Goal: Check status

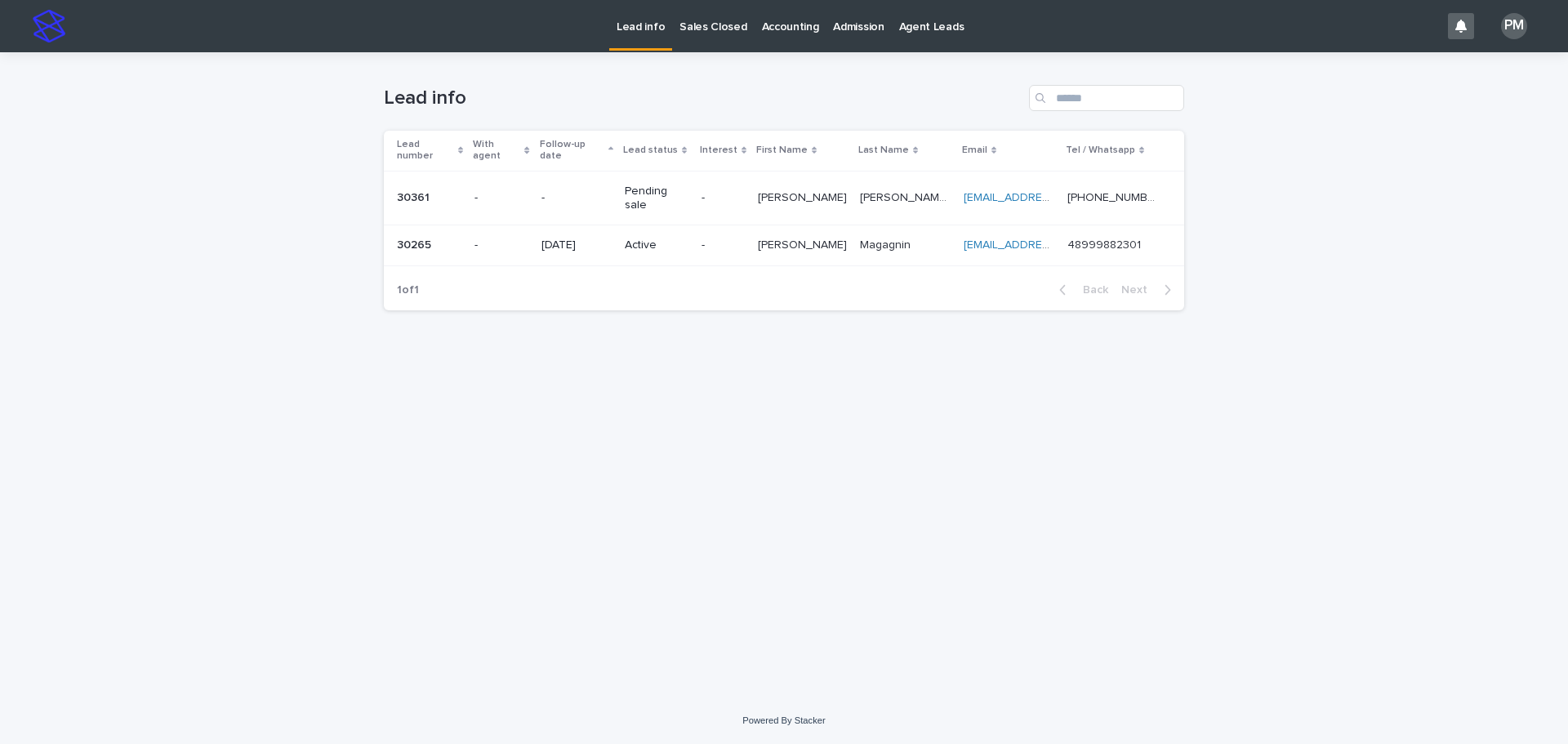
click at [702, 22] on p "Sales Closed" at bounding box center [713, 17] width 67 height 34
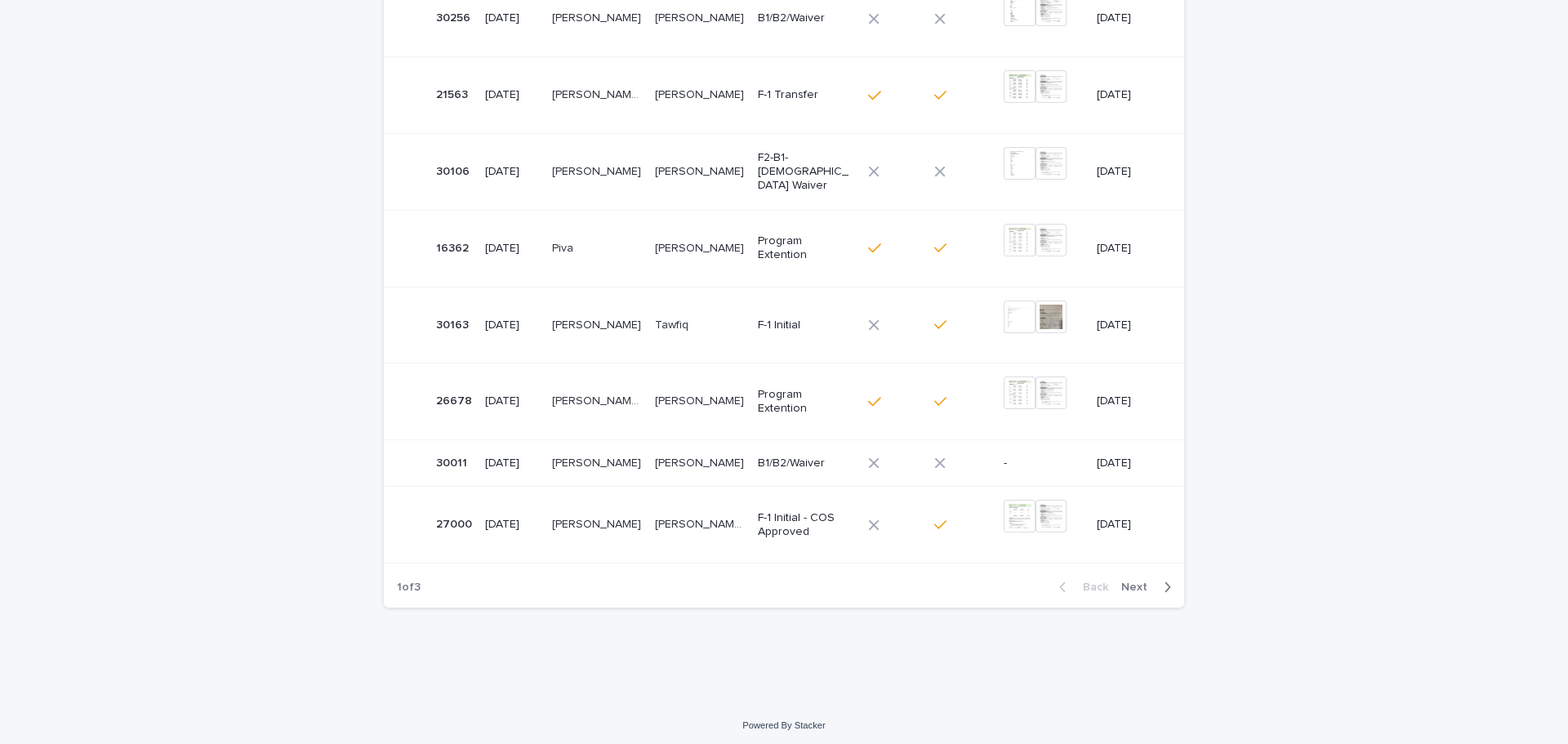
scroll to position [512, 0]
click at [1127, 581] on span "Next" at bounding box center [1140, 583] width 36 height 11
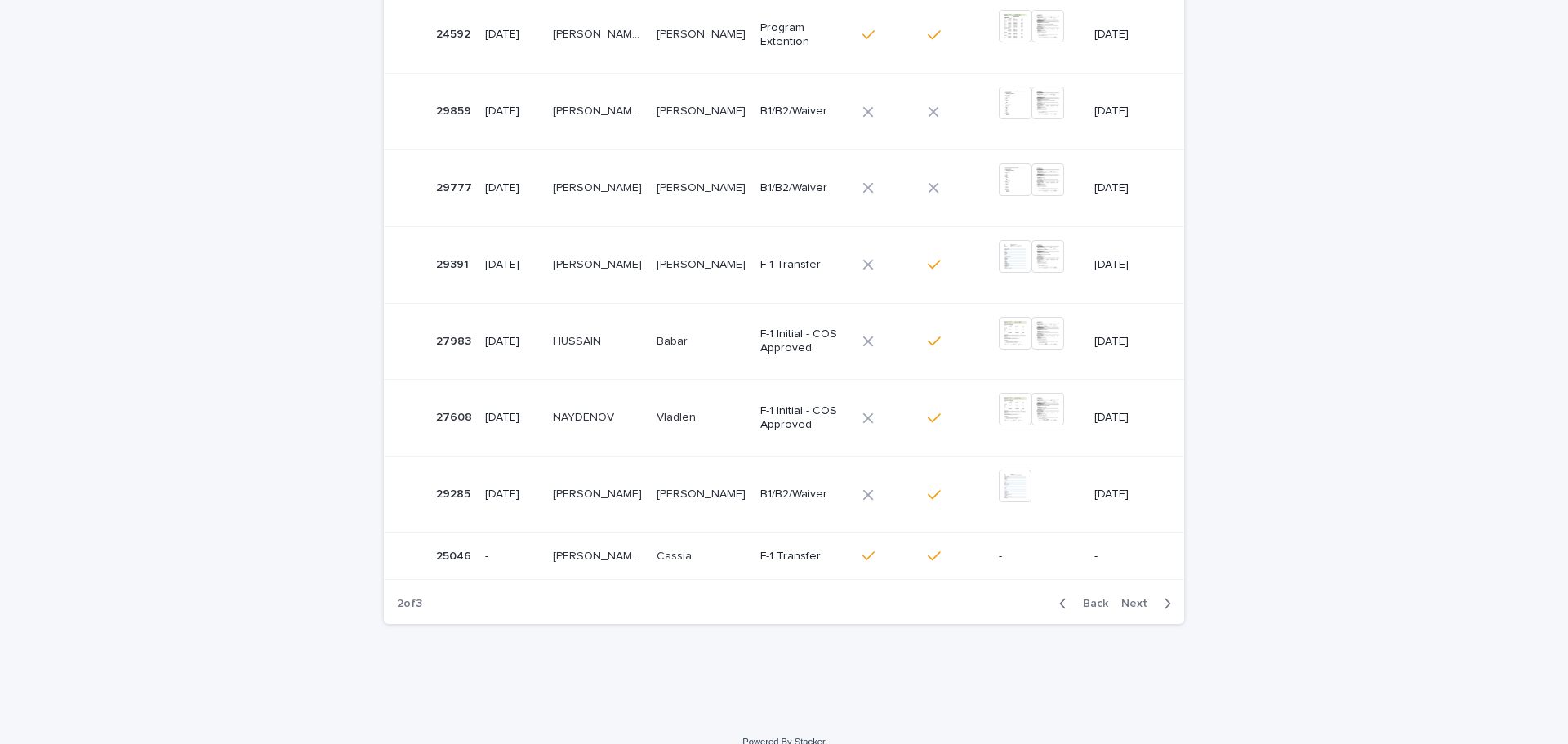
scroll to position [512, 0]
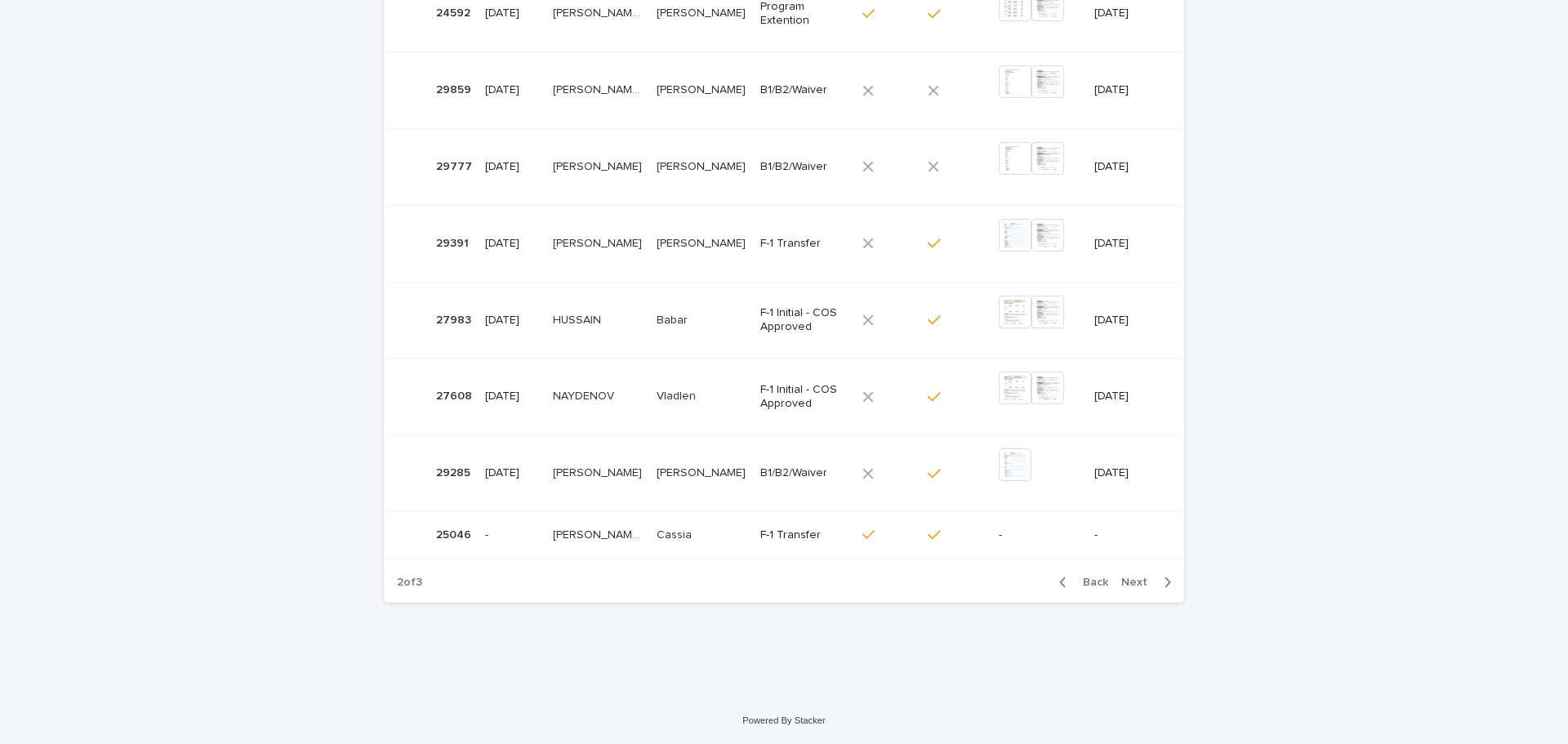
click at [1142, 584] on span "Next" at bounding box center [1140, 583] width 36 height 11
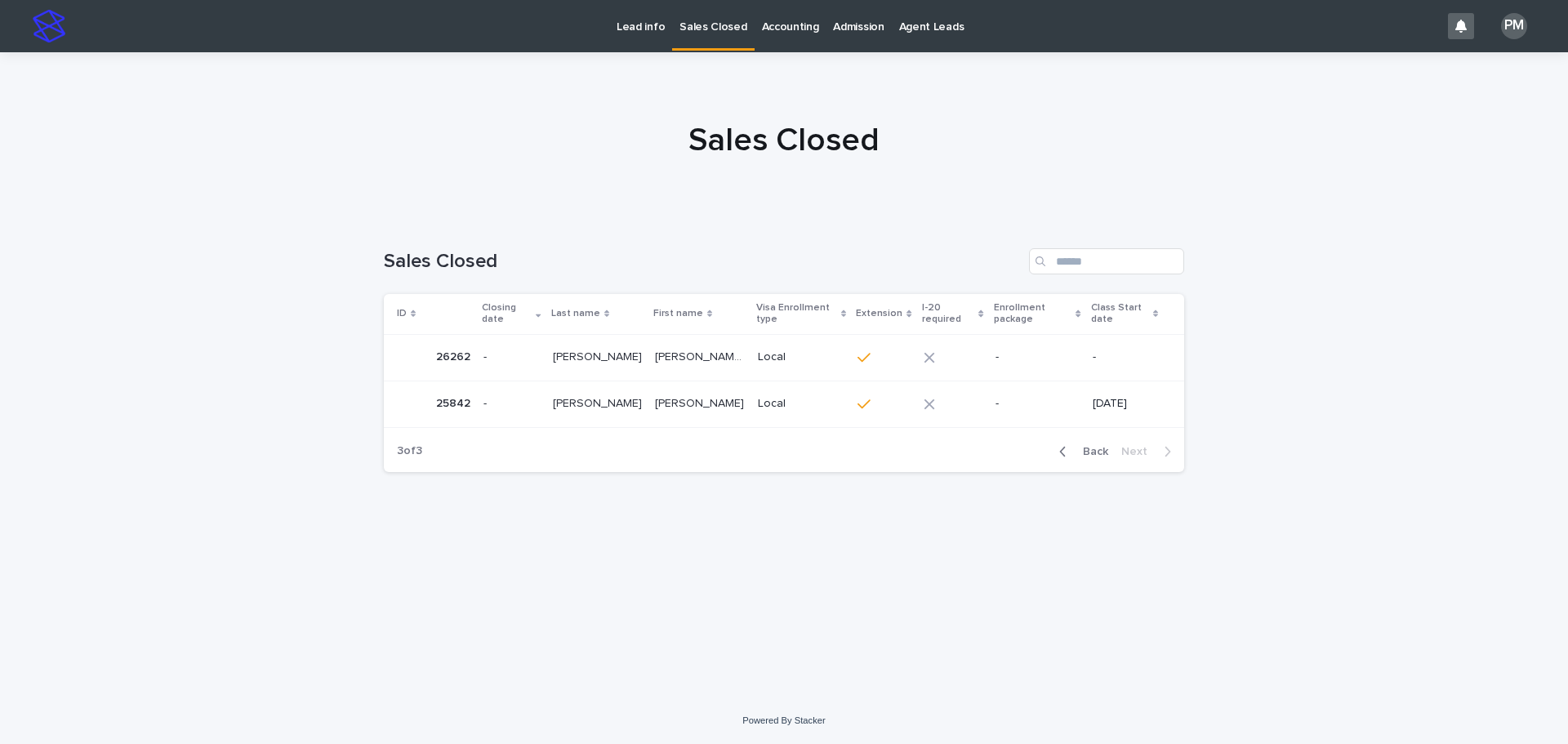
click at [537, 406] on p "-" at bounding box center [511, 403] width 57 height 14
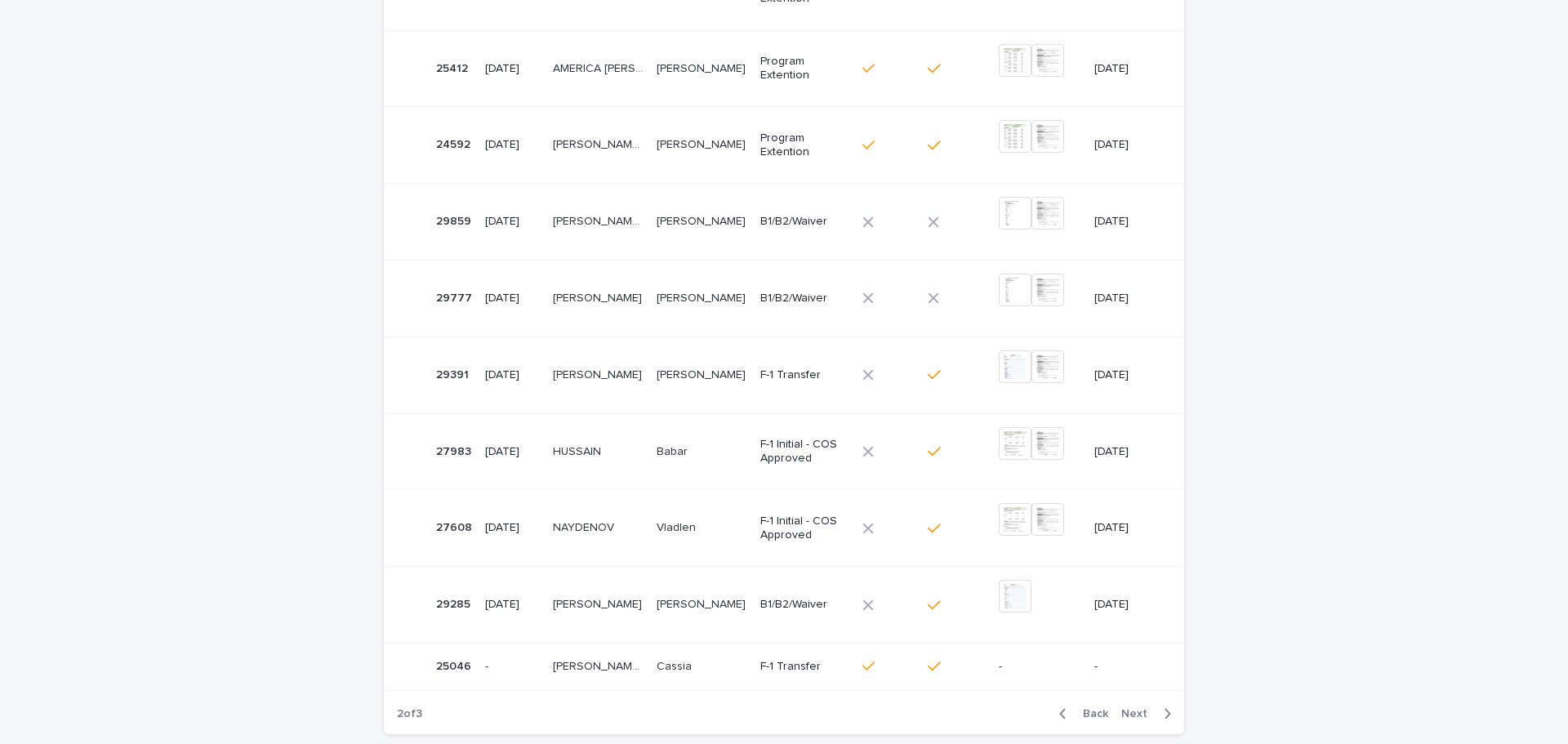
scroll to position [512, 0]
